Goal: Task Accomplishment & Management: Use online tool/utility

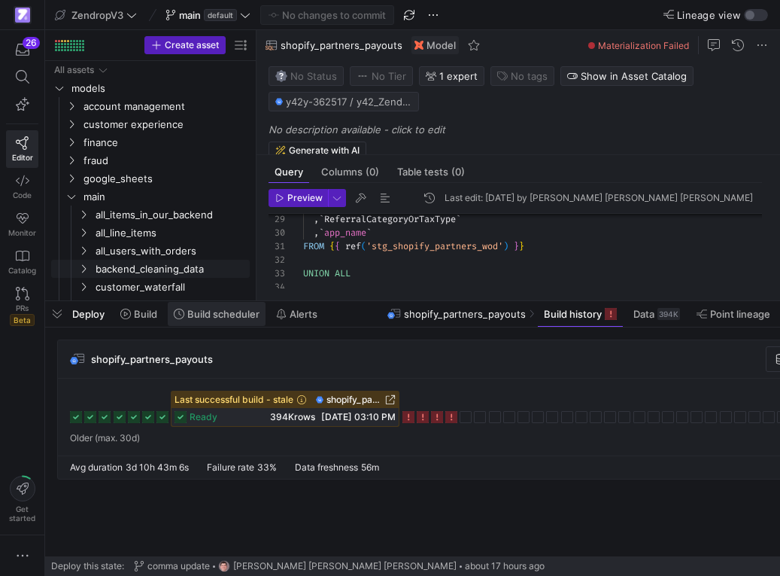
scroll to position [54, 249]
click at [451, 417] on rect at bounding box center [451, 417] width 12 height 12
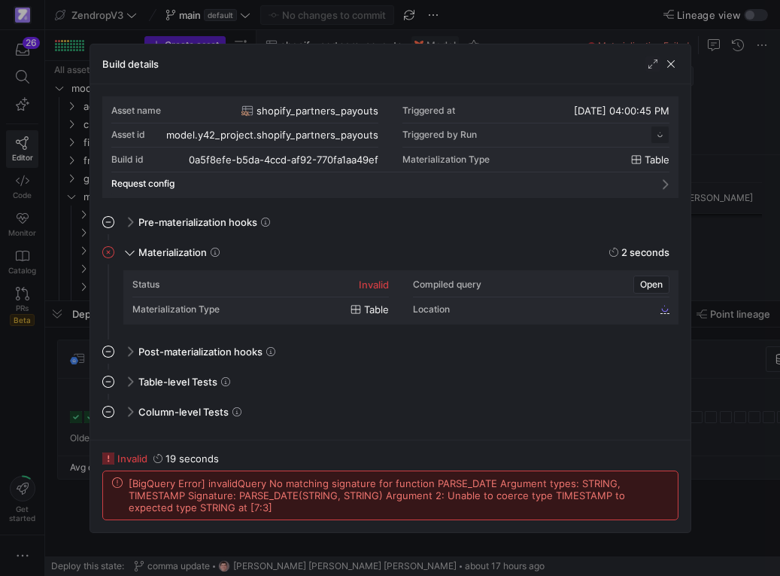
scroll to position [135, 0]
click at [710, 424] on div at bounding box center [390, 288] width 780 height 576
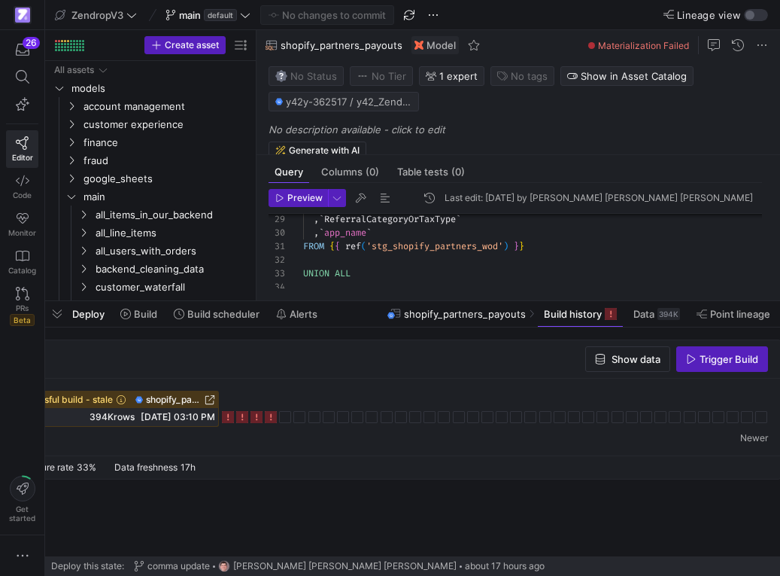
scroll to position [0, 193]
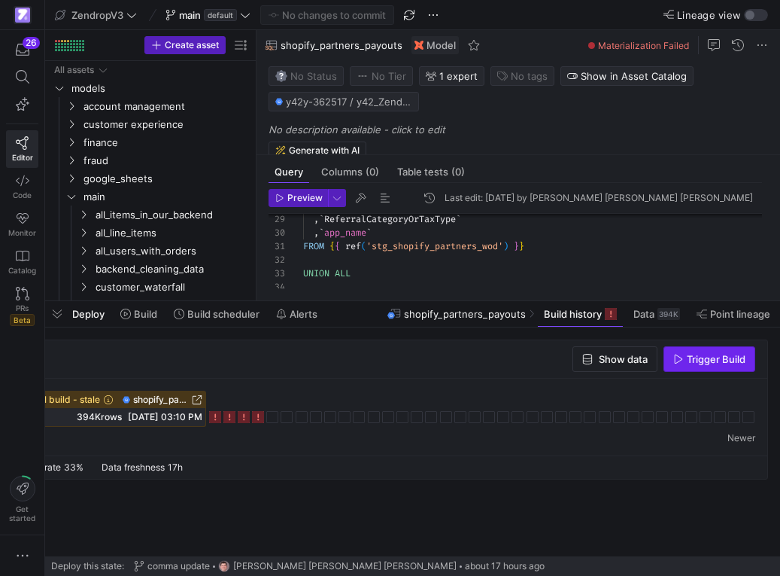
click at [717, 361] on span "Trigger Build" at bounding box center [716, 359] width 59 height 12
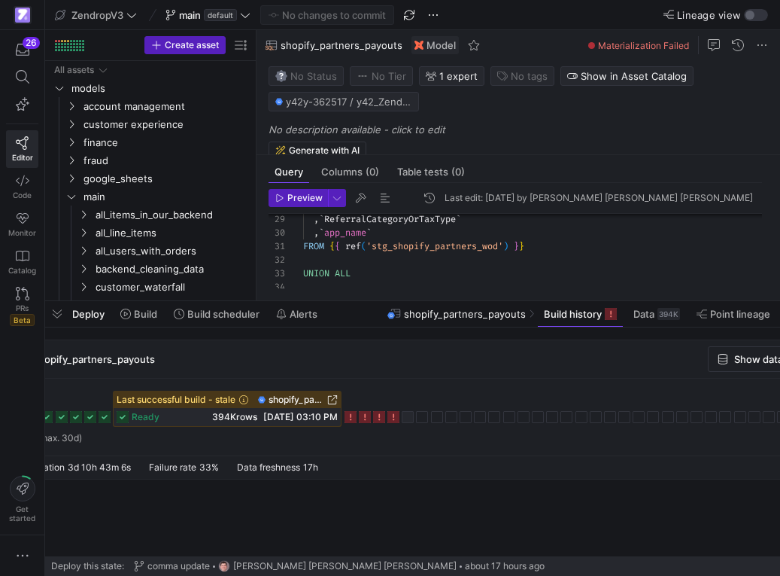
scroll to position [0, 0]
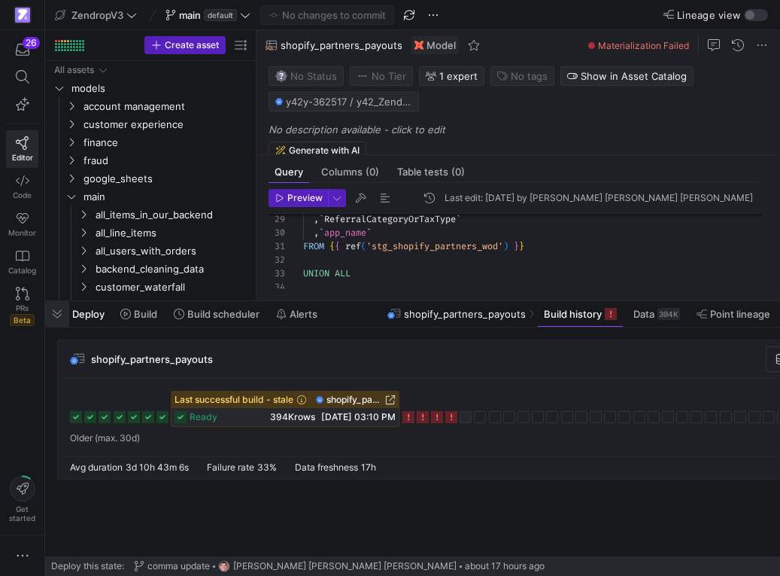
click at [62, 310] on span "button" at bounding box center [57, 314] width 24 height 26
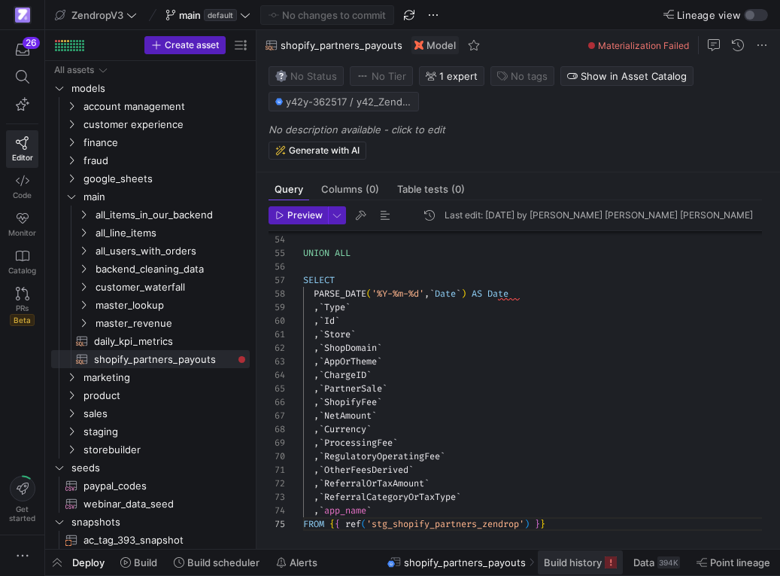
click at [557, 561] on span "Build history" at bounding box center [573, 562] width 58 height 12
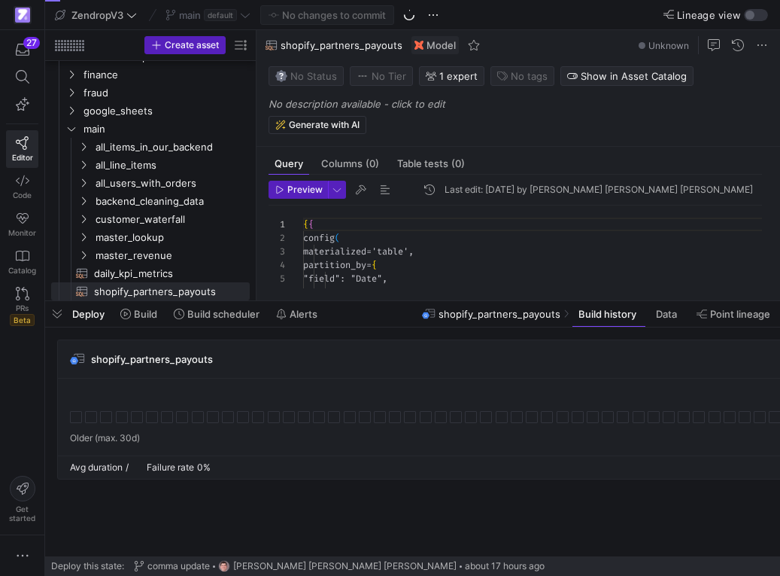
scroll to position [135, 0]
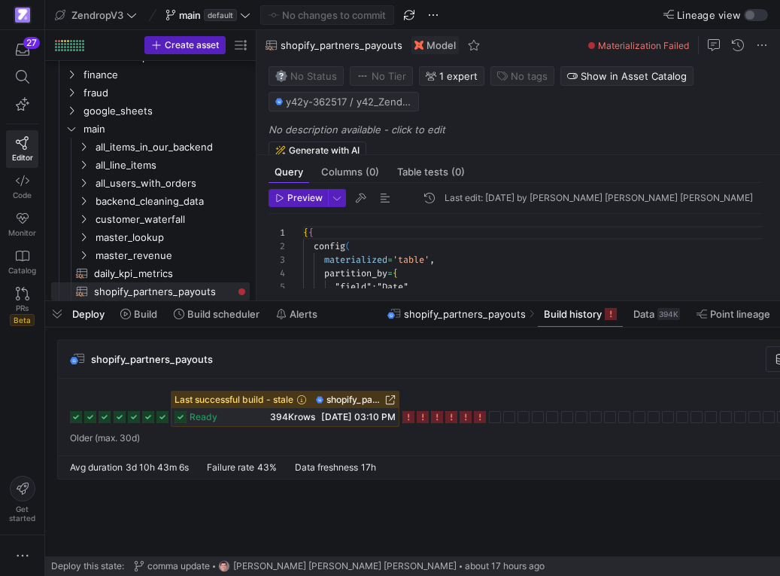
click at [477, 417] on icon at bounding box center [480, 417] width 12 height 12
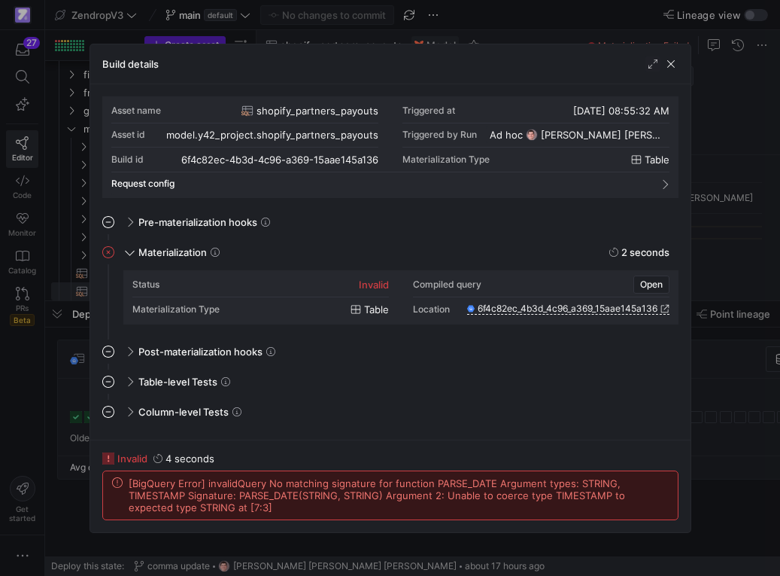
click at [296, 489] on span "[BigQuery Error] invalidQuery No matching signature for function PARSE_DATE Arg…" at bounding box center [399, 495] width 540 height 36
click at [44, 413] on div at bounding box center [390, 288] width 780 height 576
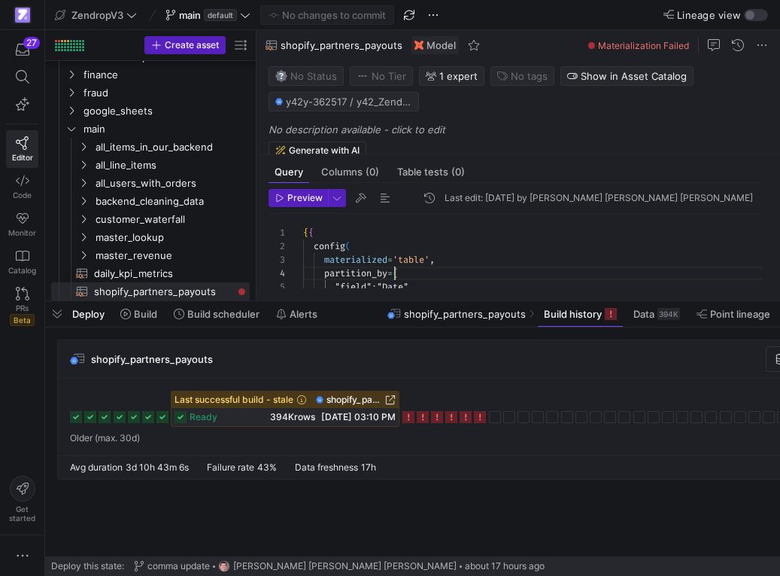
scroll to position [41, 92]
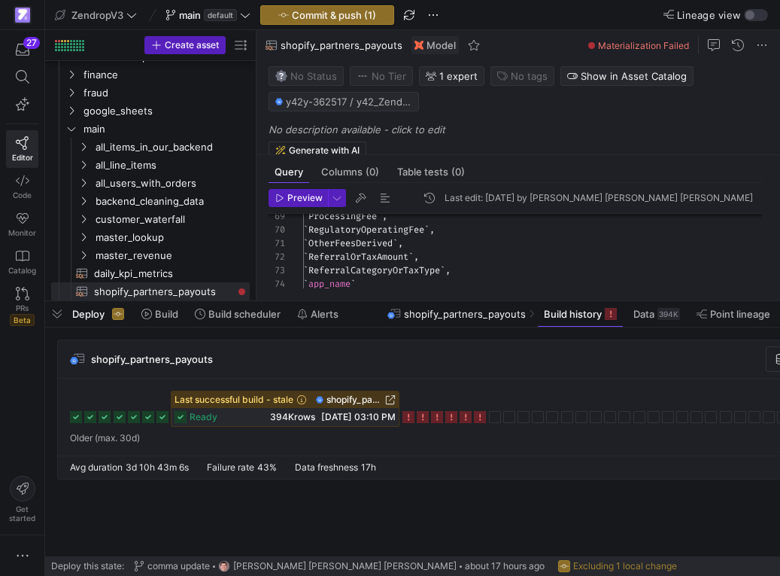
scroll to position [16, 0]
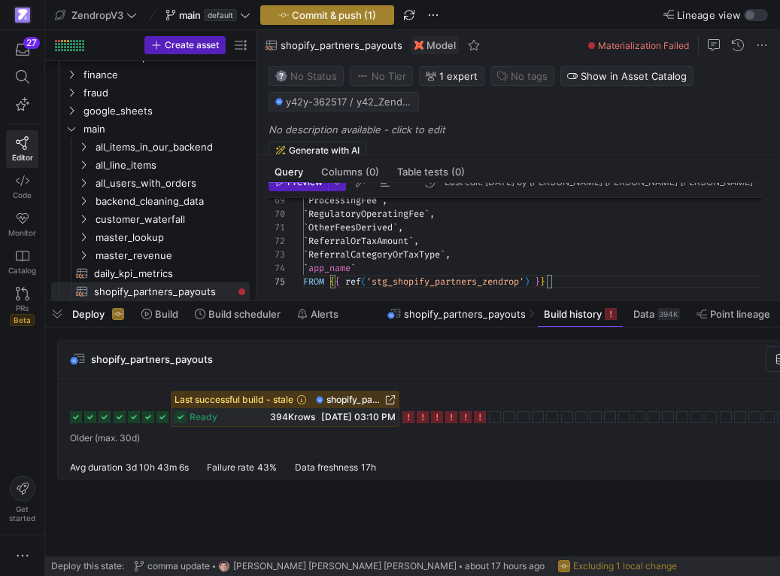
click at [364, 19] on span "Commit & push (1)" at bounding box center [334, 15] width 84 height 12
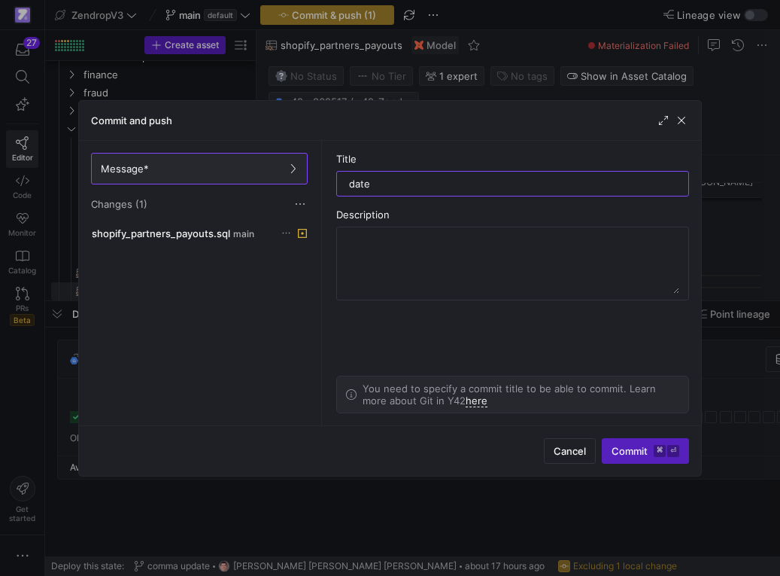
type input "date"
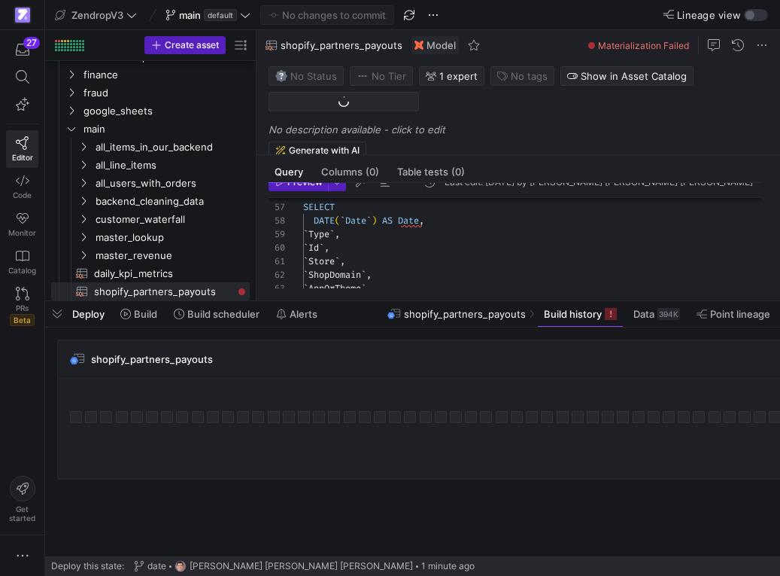
scroll to position [8, 0]
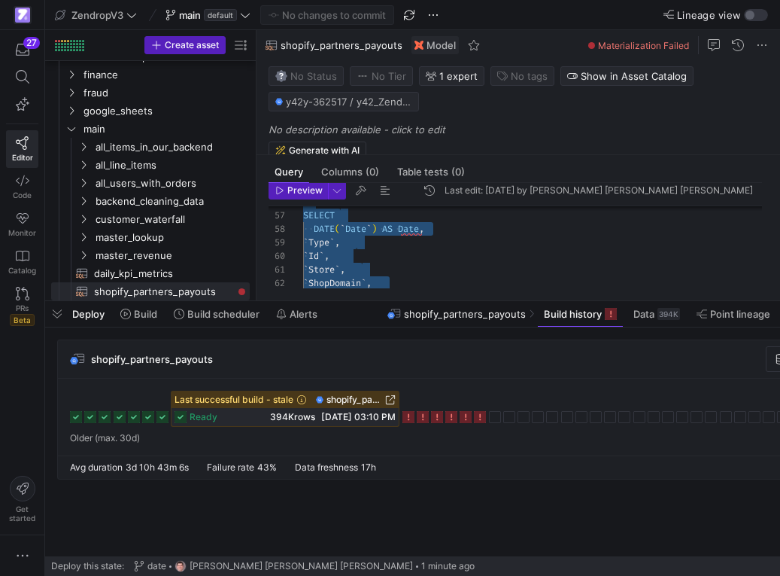
scroll to position [95, 249]
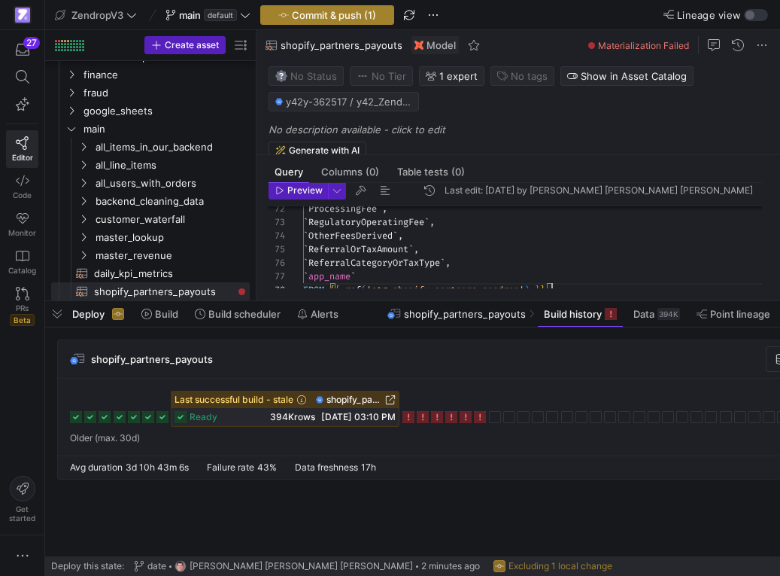
click at [309, 11] on span "Commit & push (1)" at bounding box center [334, 15] width 84 height 12
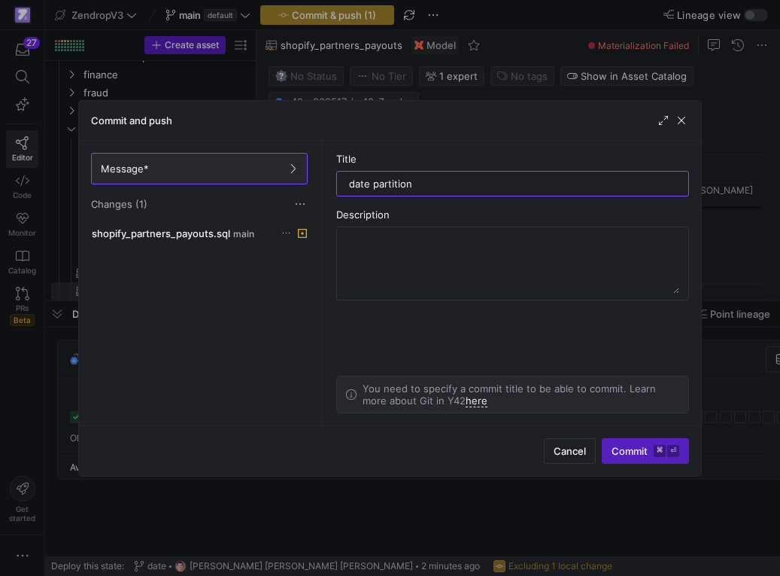
type input "date partition"
